Goal: Information Seeking & Learning: Learn about a topic

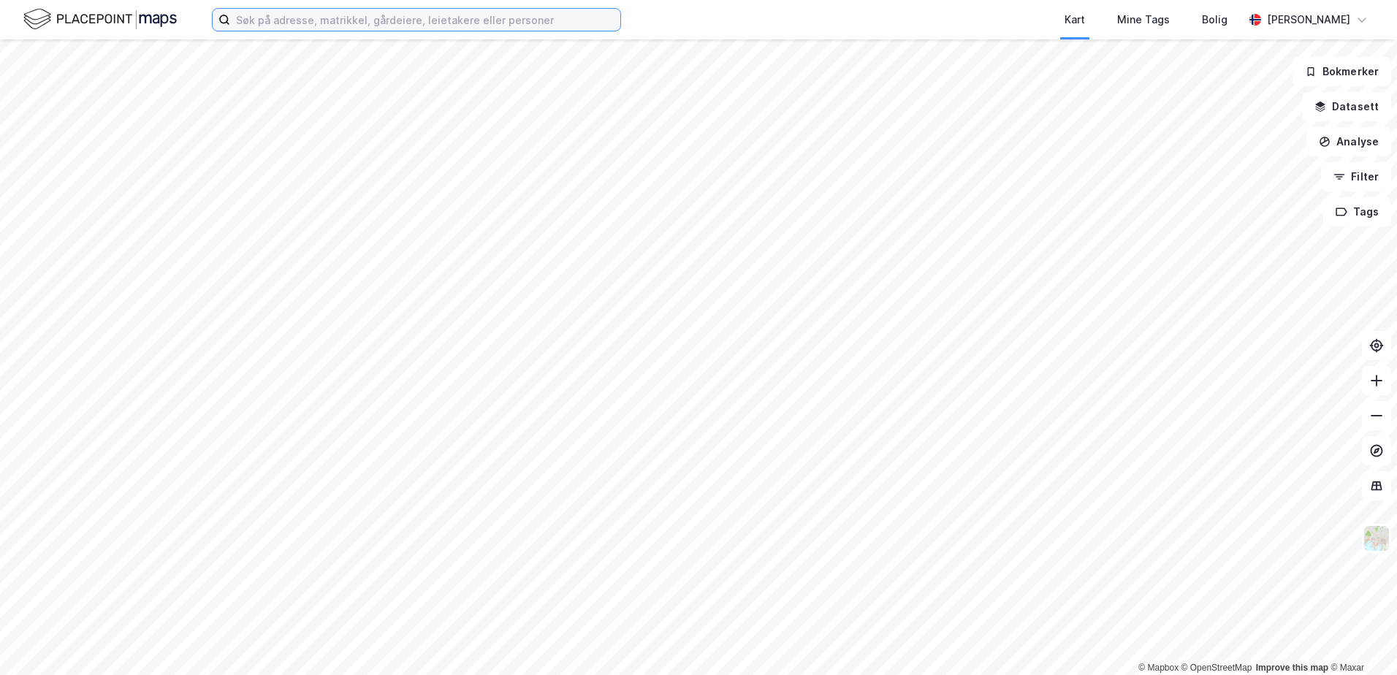
click at [309, 15] on input at bounding box center [425, 20] width 390 height 22
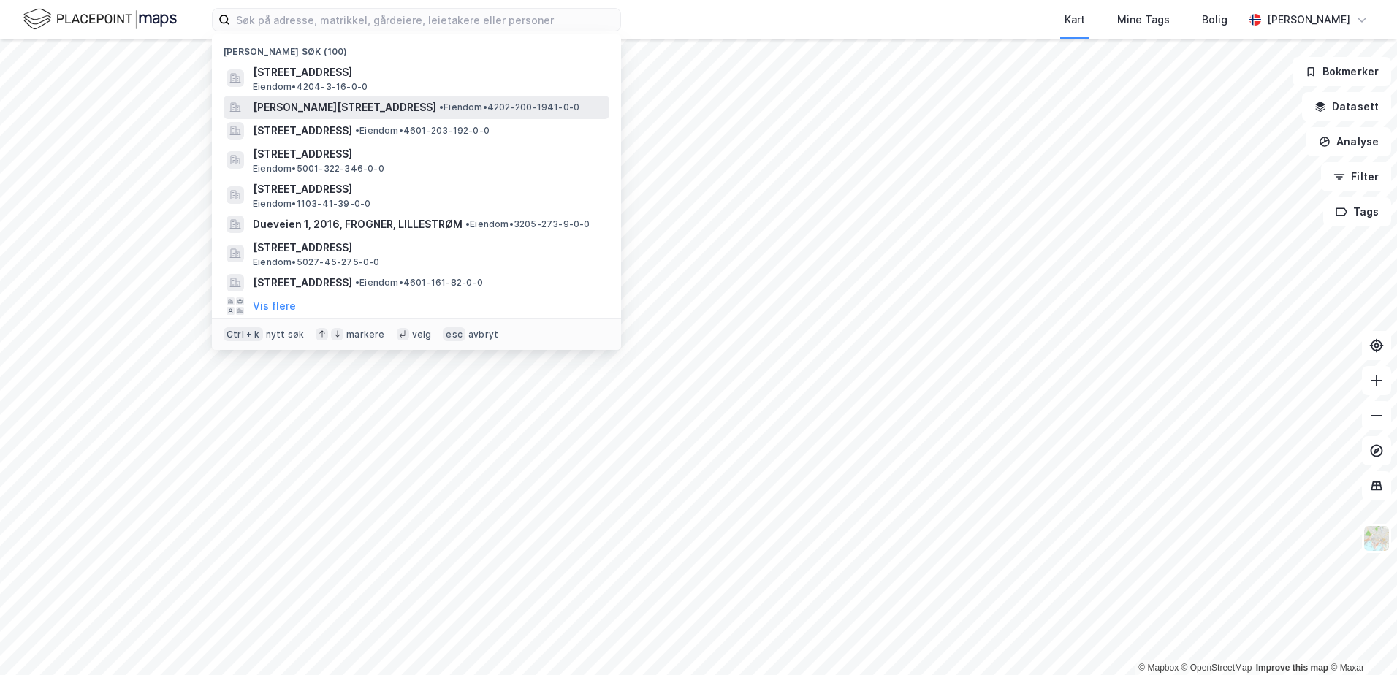
click at [286, 109] on span "[PERSON_NAME][STREET_ADDRESS]" at bounding box center [344, 108] width 183 height 18
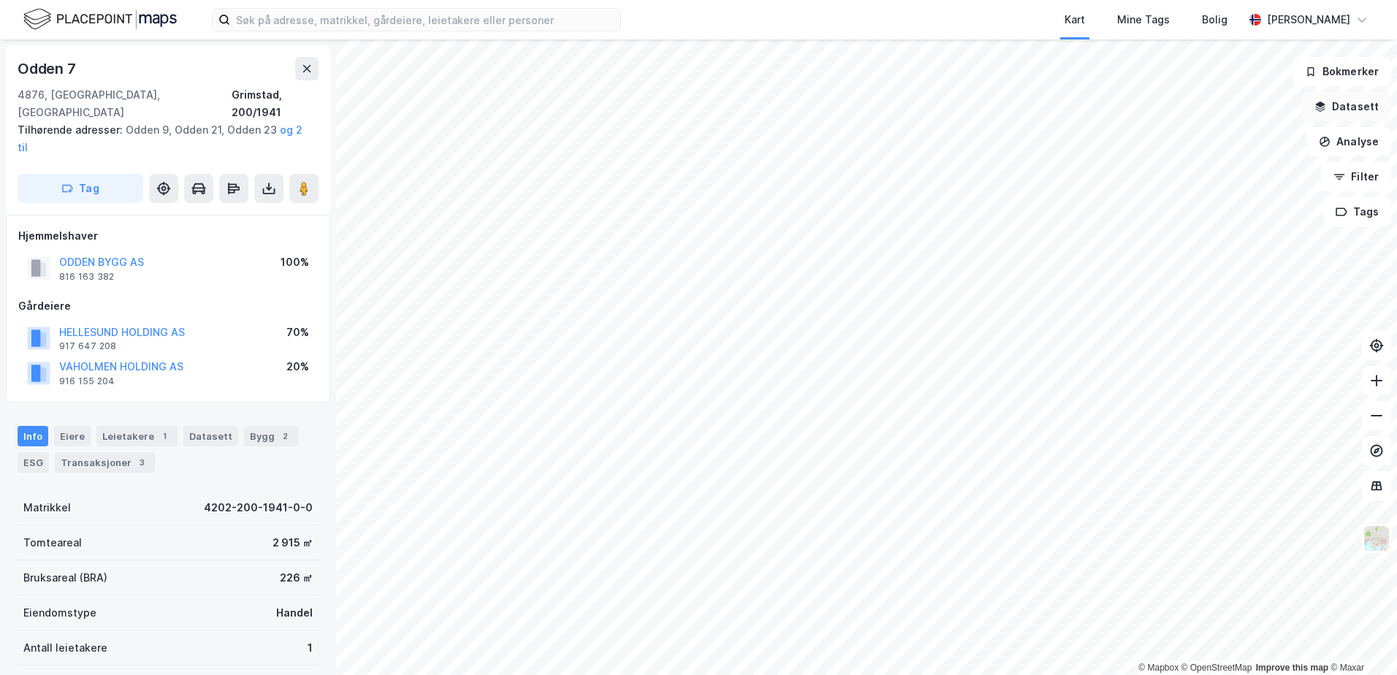
click at [1326, 106] on icon "button" at bounding box center [1320, 105] width 9 height 6
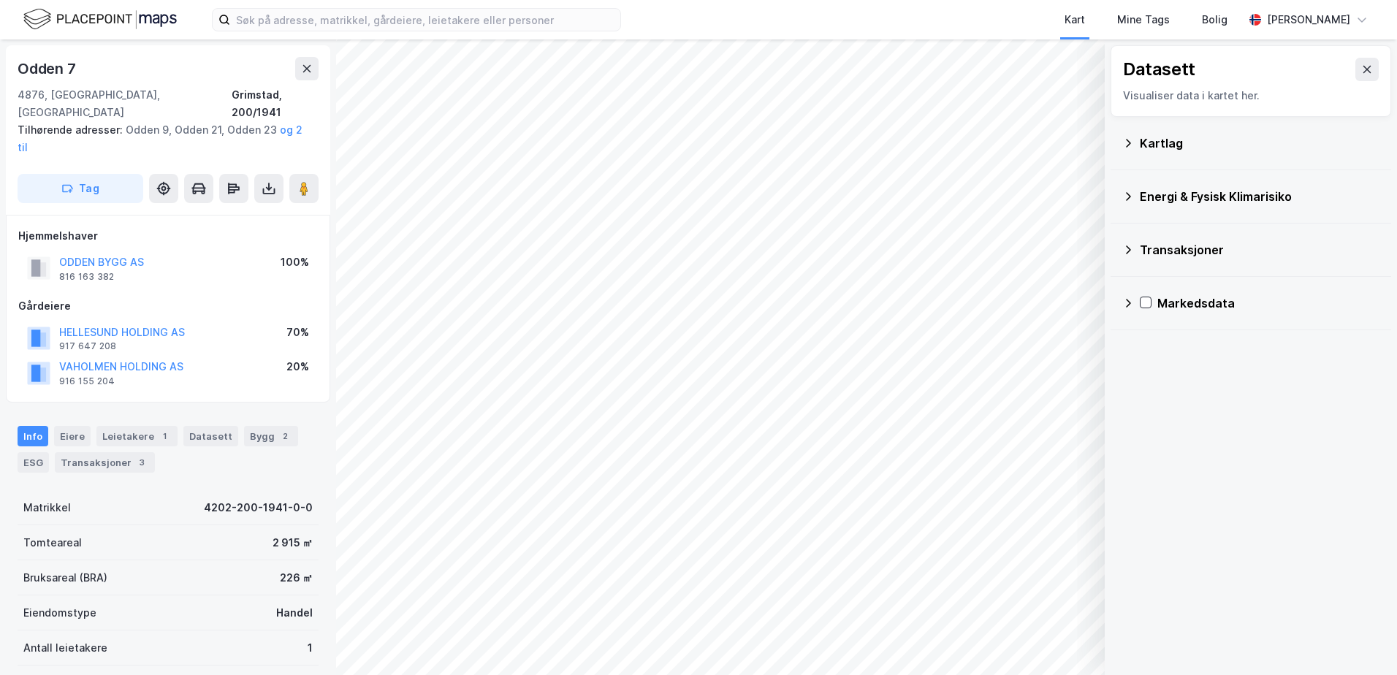
click at [1129, 142] on icon at bounding box center [1128, 143] width 12 height 12
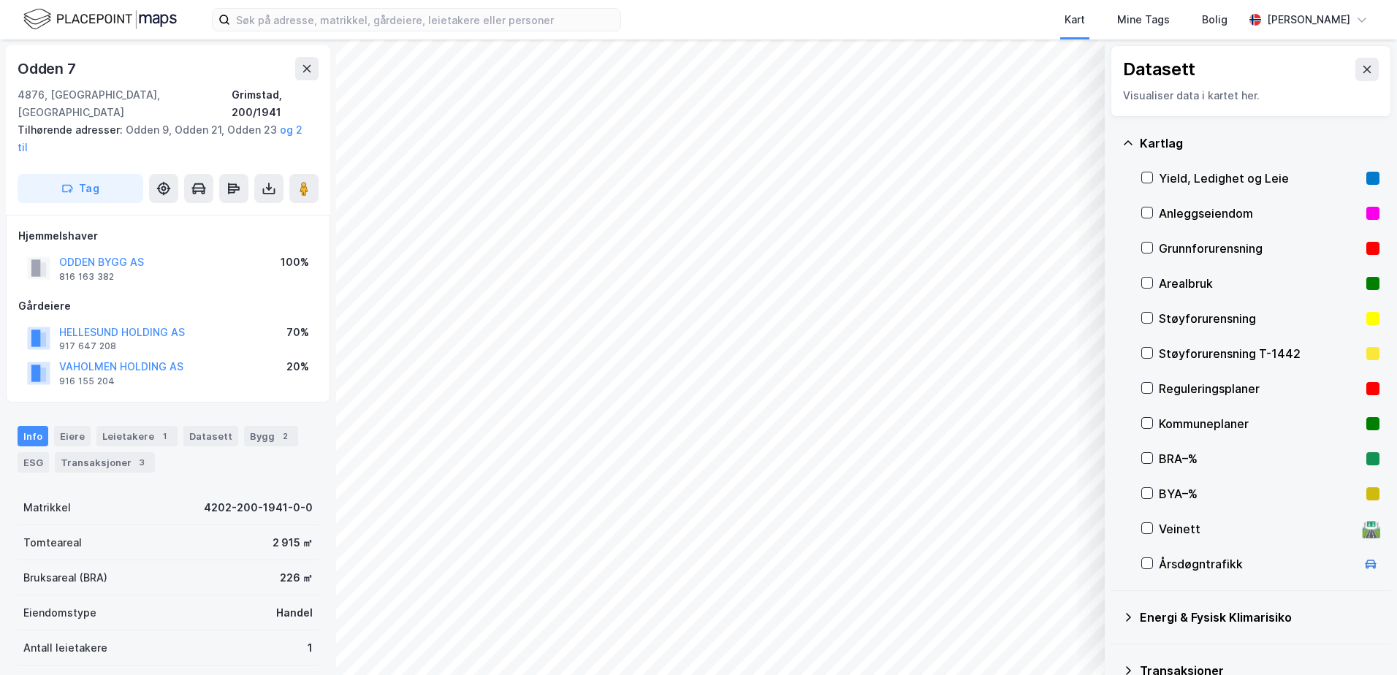
click at [1170, 392] on div "Reguleringsplaner" at bounding box center [1260, 389] width 202 height 18
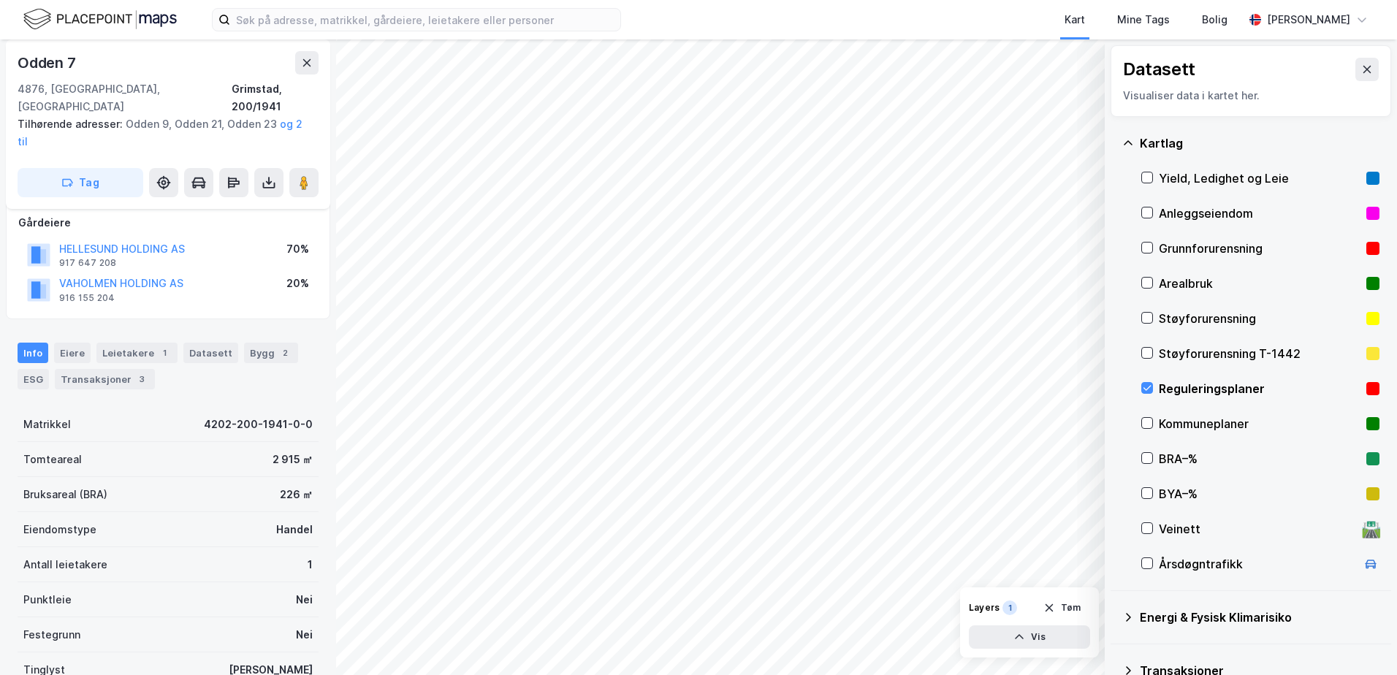
scroll to position [172, 0]
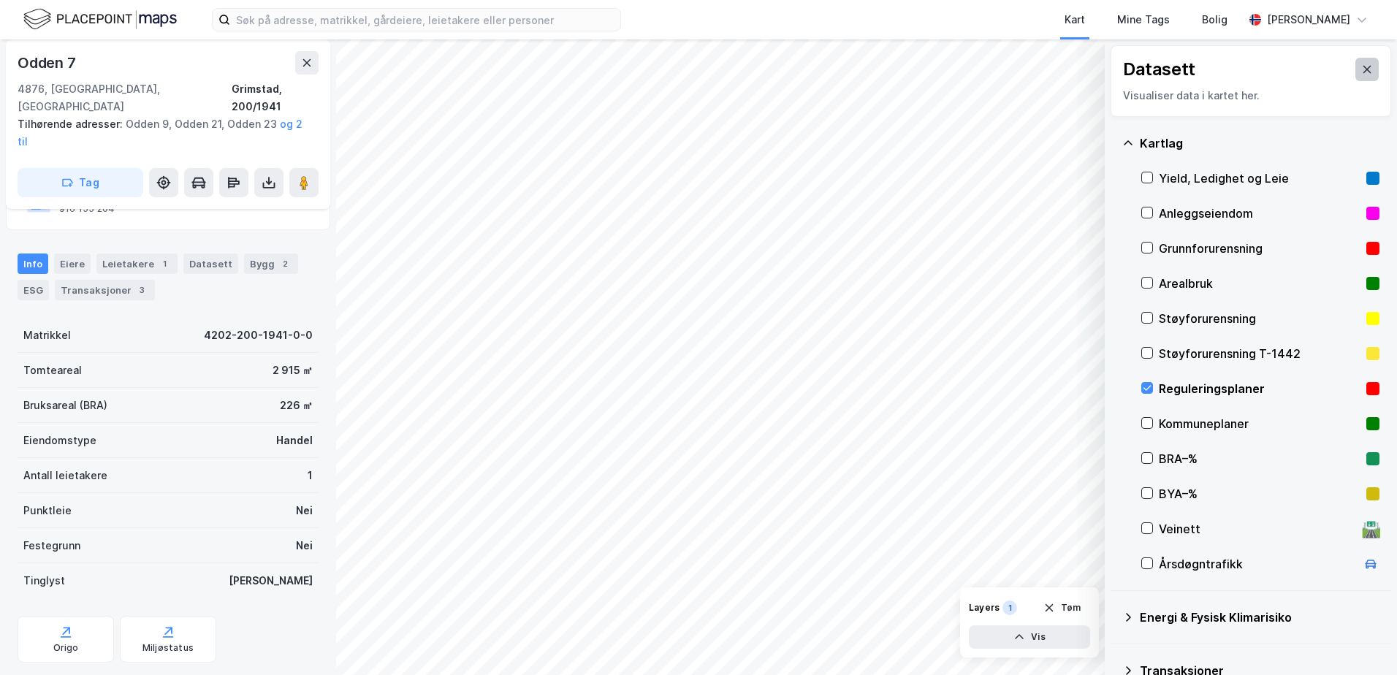
click at [1361, 71] on icon at bounding box center [1367, 70] width 12 height 12
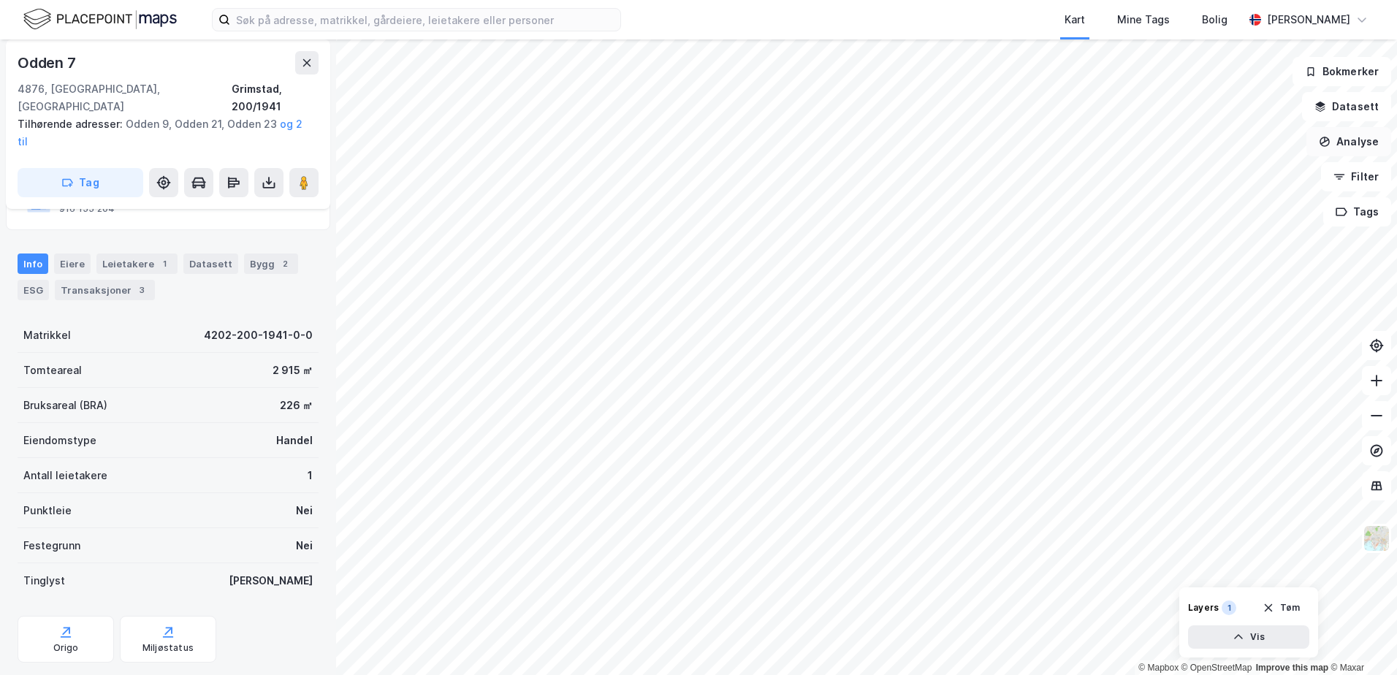
click at [1331, 137] on icon "button" at bounding box center [1325, 142] width 12 height 12
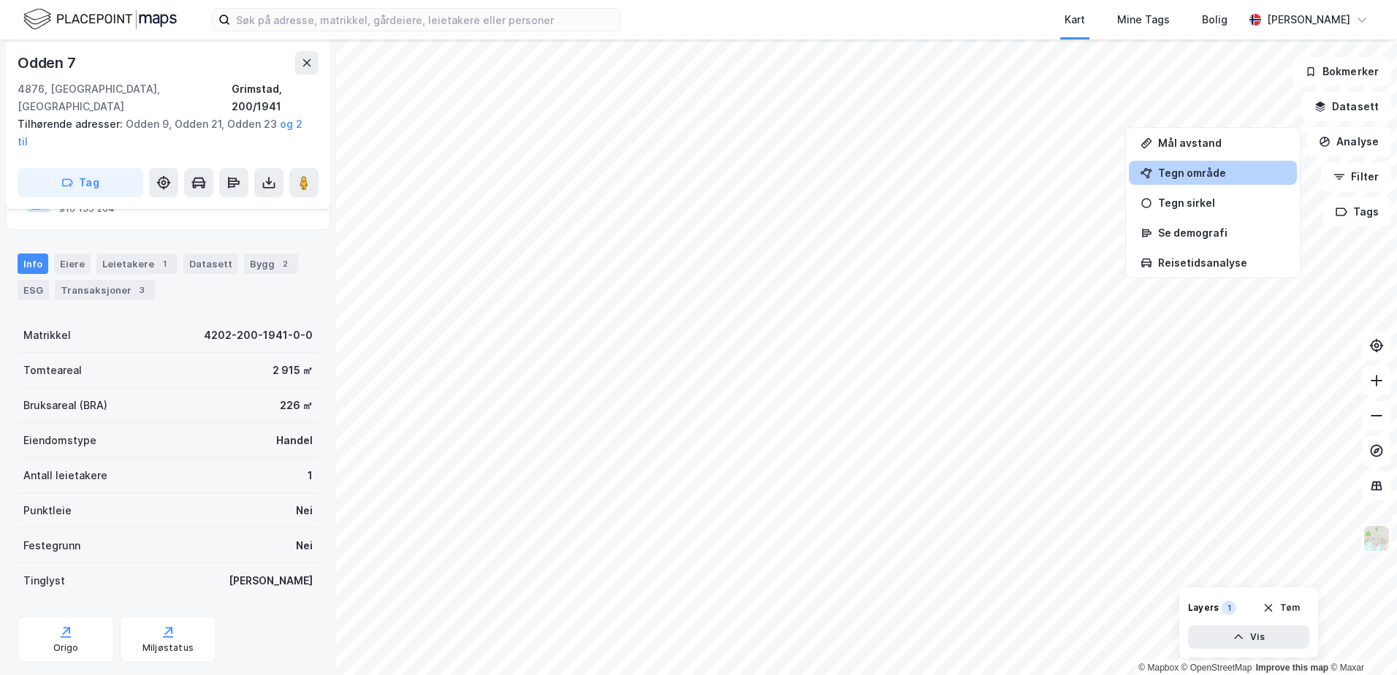
click at [1185, 174] on div "Tegn område" at bounding box center [1221, 173] width 127 height 12
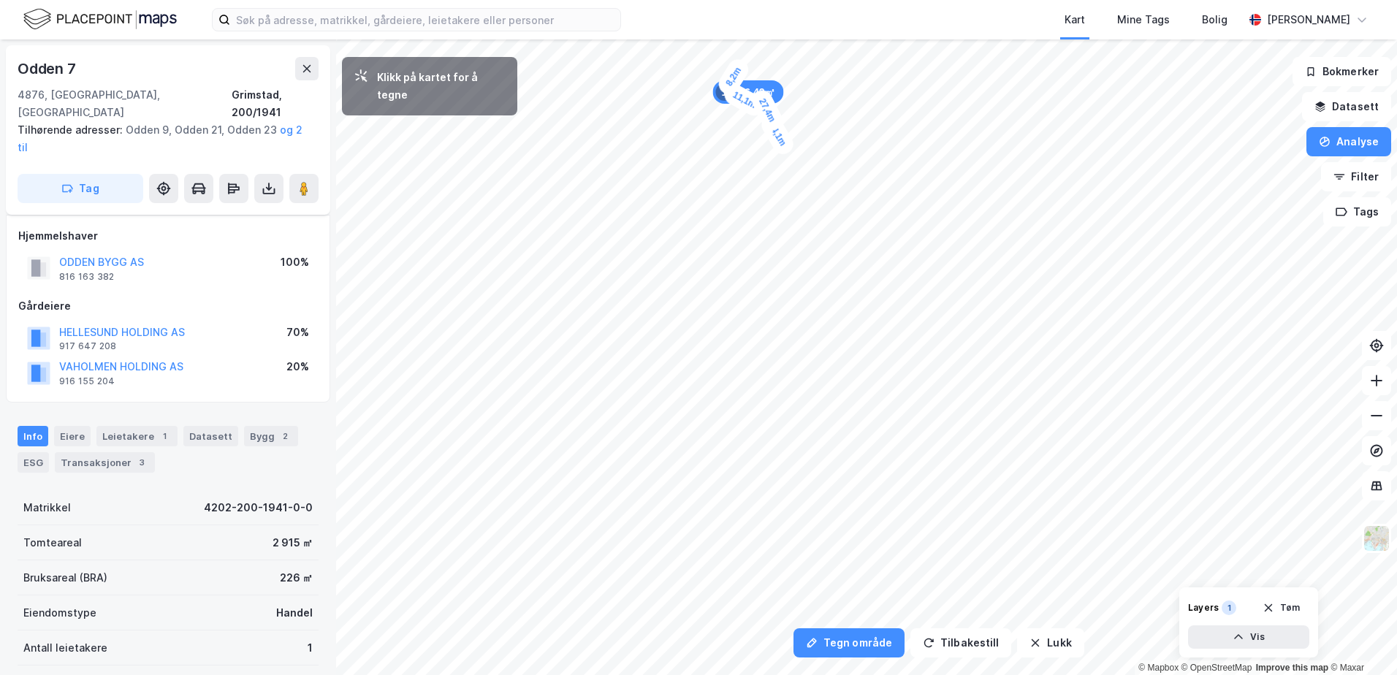
click at [742, 64] on div "8,2m" at bounding box center [733, 77] width 37 height 42
click at [721, 41] on div "7,9m" at bounding box center [731, 52] width 41 height 41
click at [799, 417] on div "10,9m" at bounding box center [790, 436] width 38 height 47
